Goal: Check status

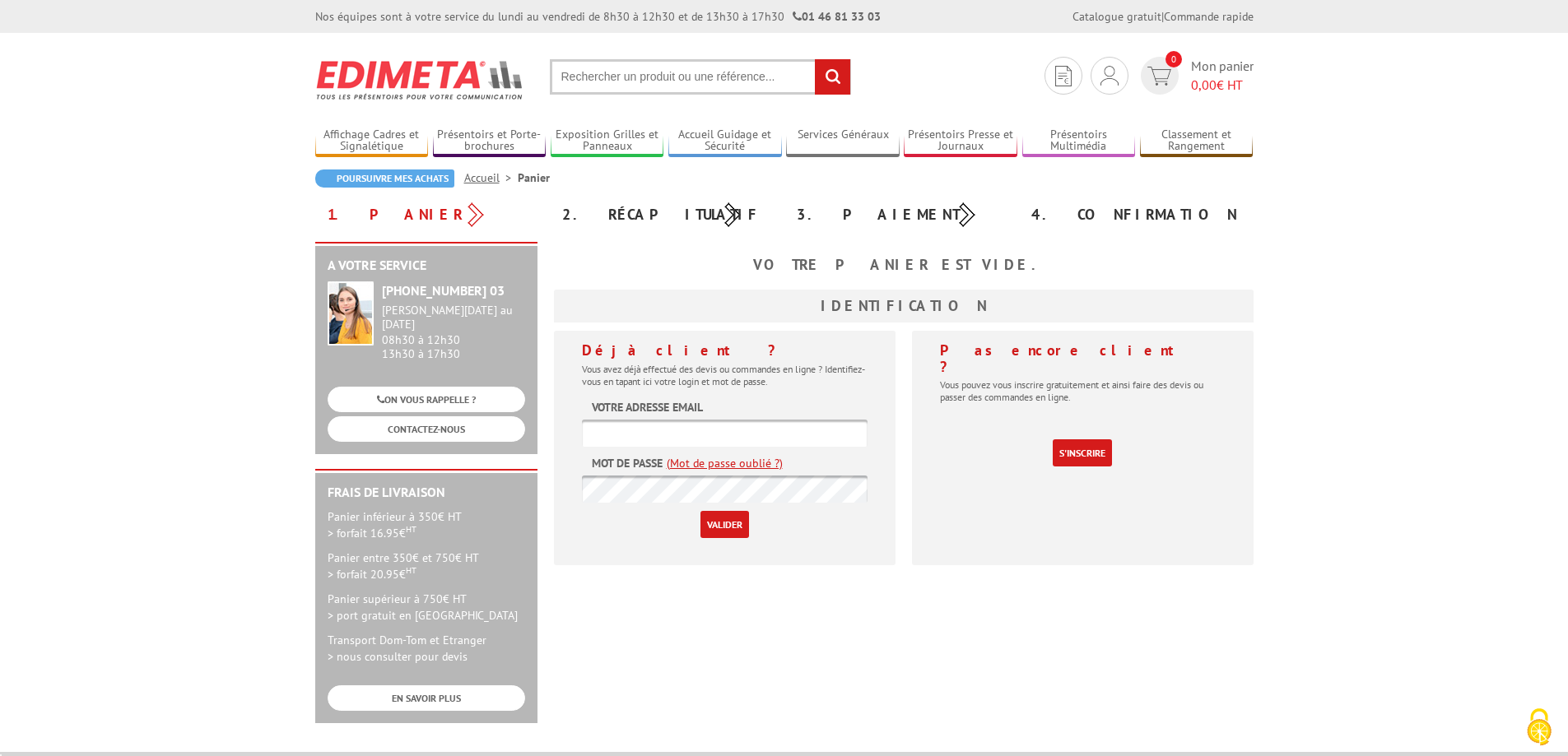
type input "secretariat@sodifalux.fr"
click at [708, 516] on input "Valider" at bounding box center [724, 525] width 48 height 28
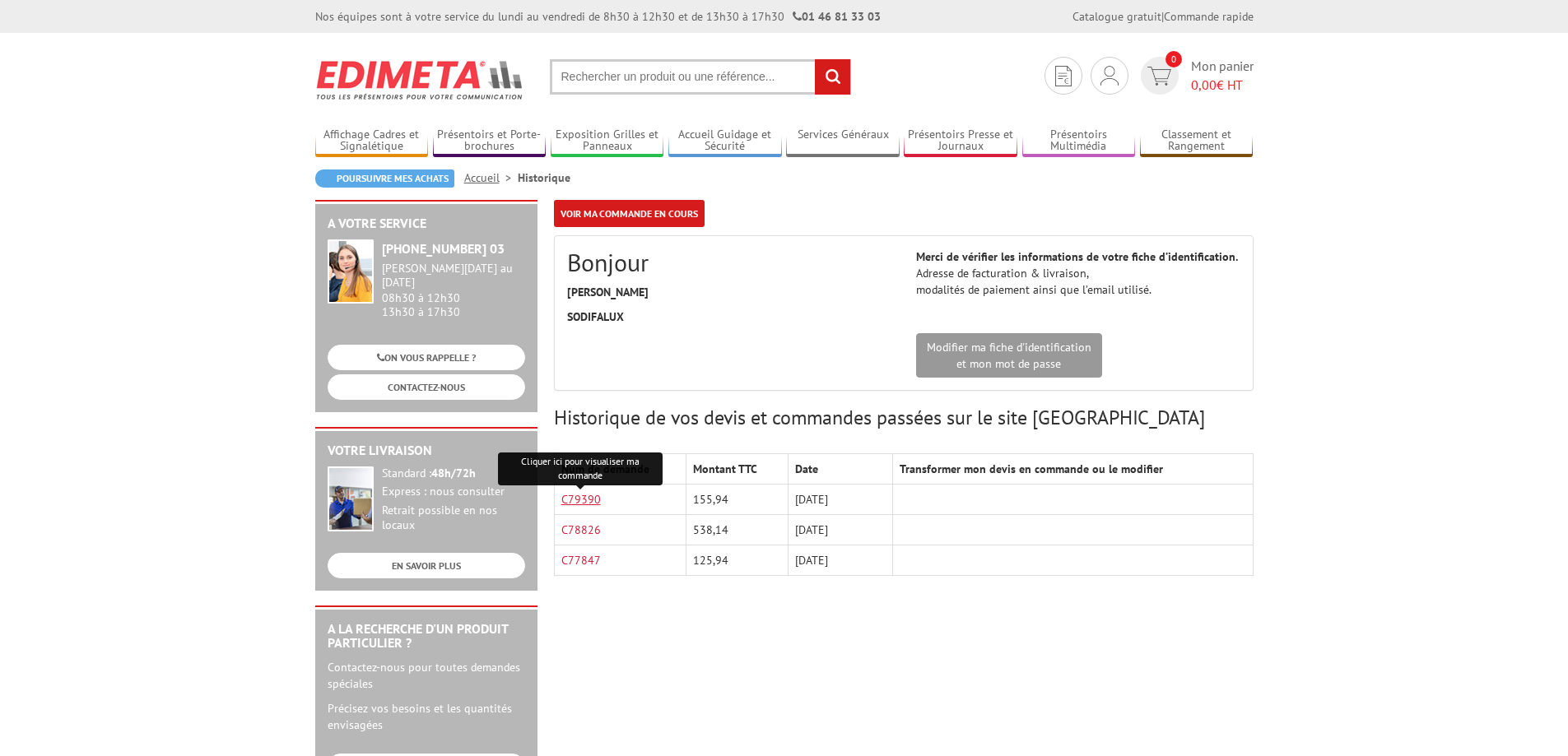
click at [582, 497] on link "C79390" at bounding box center [581, 499] width 39 height 15
